Goal: Navigation & Orientation: Find specific page/section

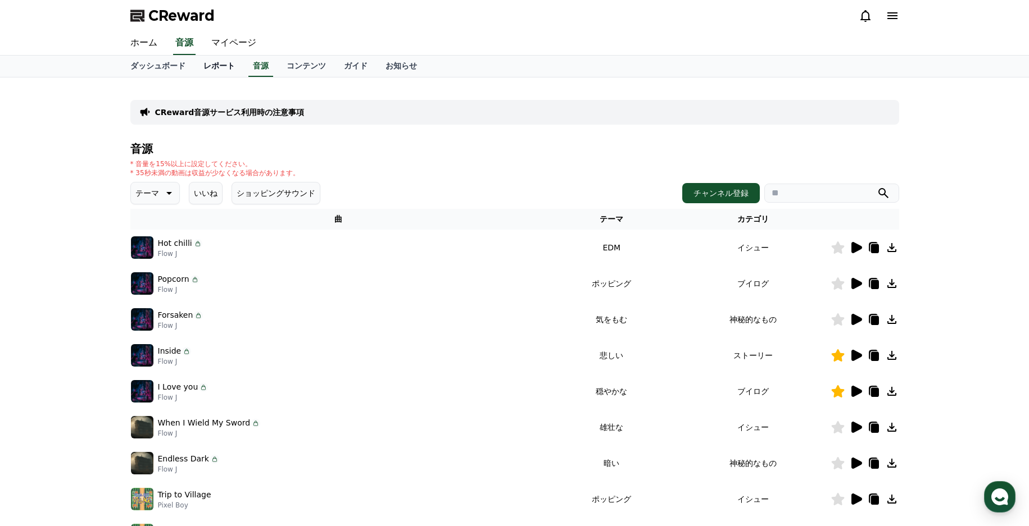
click at [208, 65] on link "レポート" at bounding box center [218, 66] width 49 height 21
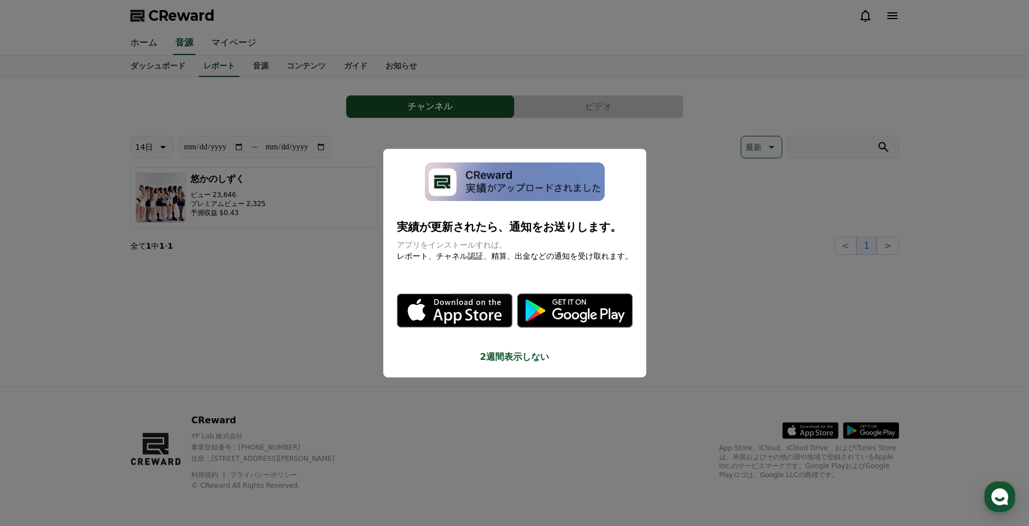
click at [237, 61] on button "close modal" at bounding box center [514, 263] width 1029 height 526
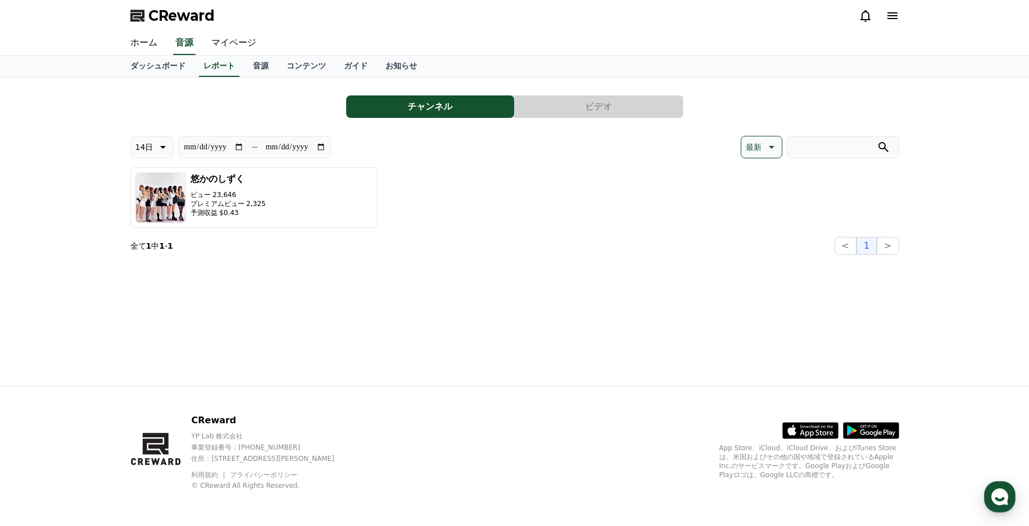
click at [244, 61] on link "音源" at bounding box center [261, 66] width 34 height 21
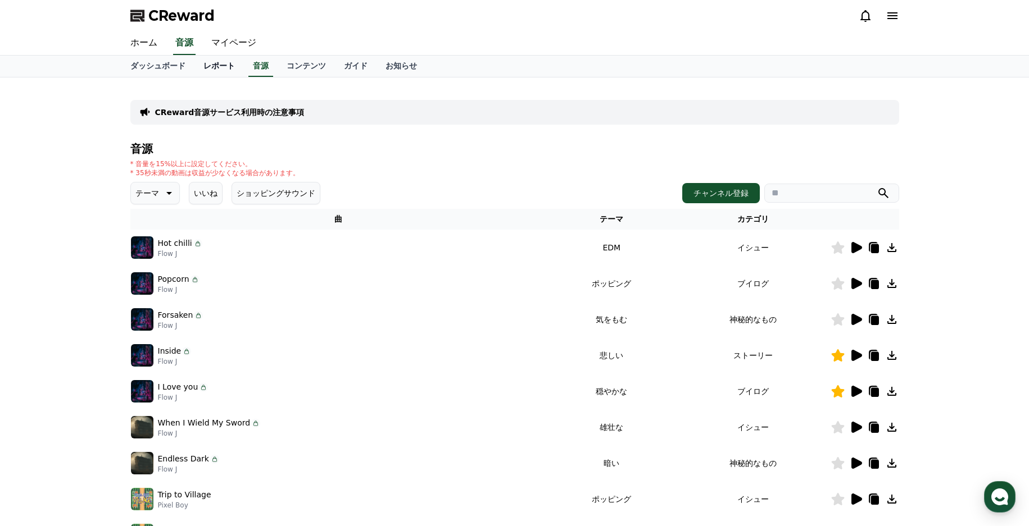
click at [205, 65] on link "レポート" at bounding box center [218, 66] width 49 height 21
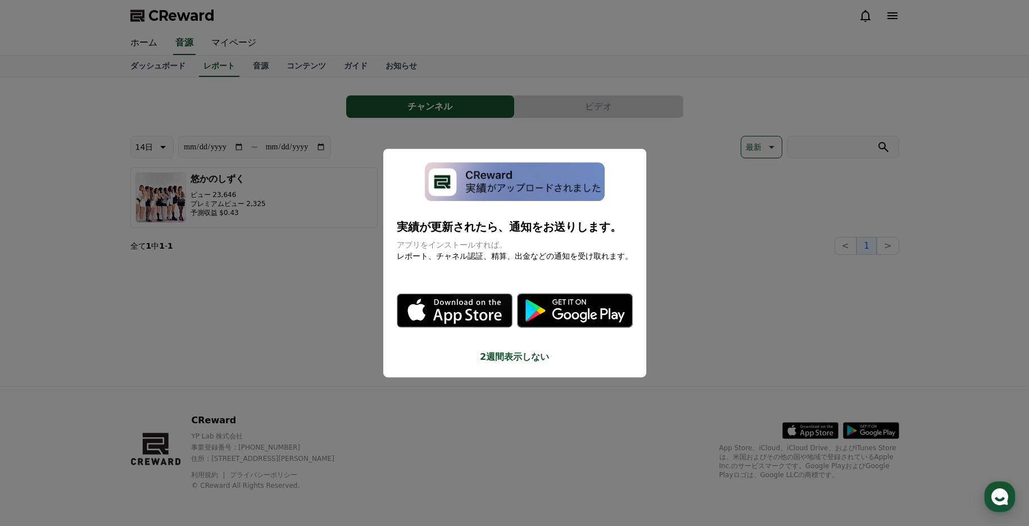
click at [239, 62] on button "close modal" at bounding box center [514, 263] width 1029 height 526
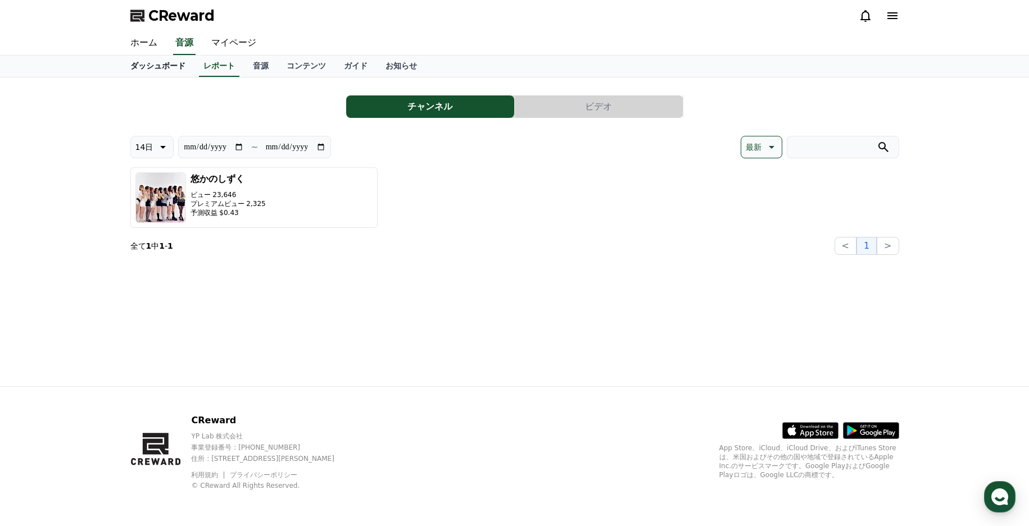
click at [148, 61] on link "ダッシュボード" at bounding box center [157, 66] width 73 height 21
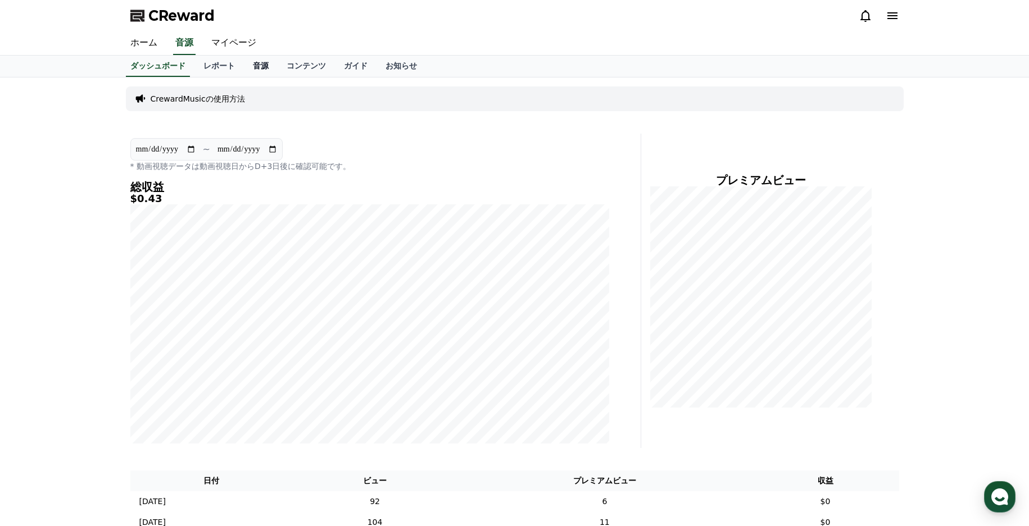
click at [244, 65] on link "音源" at bounding box center [261, 66] width 34 height 21
